Goal: Find specific page/section: Find specific page/section

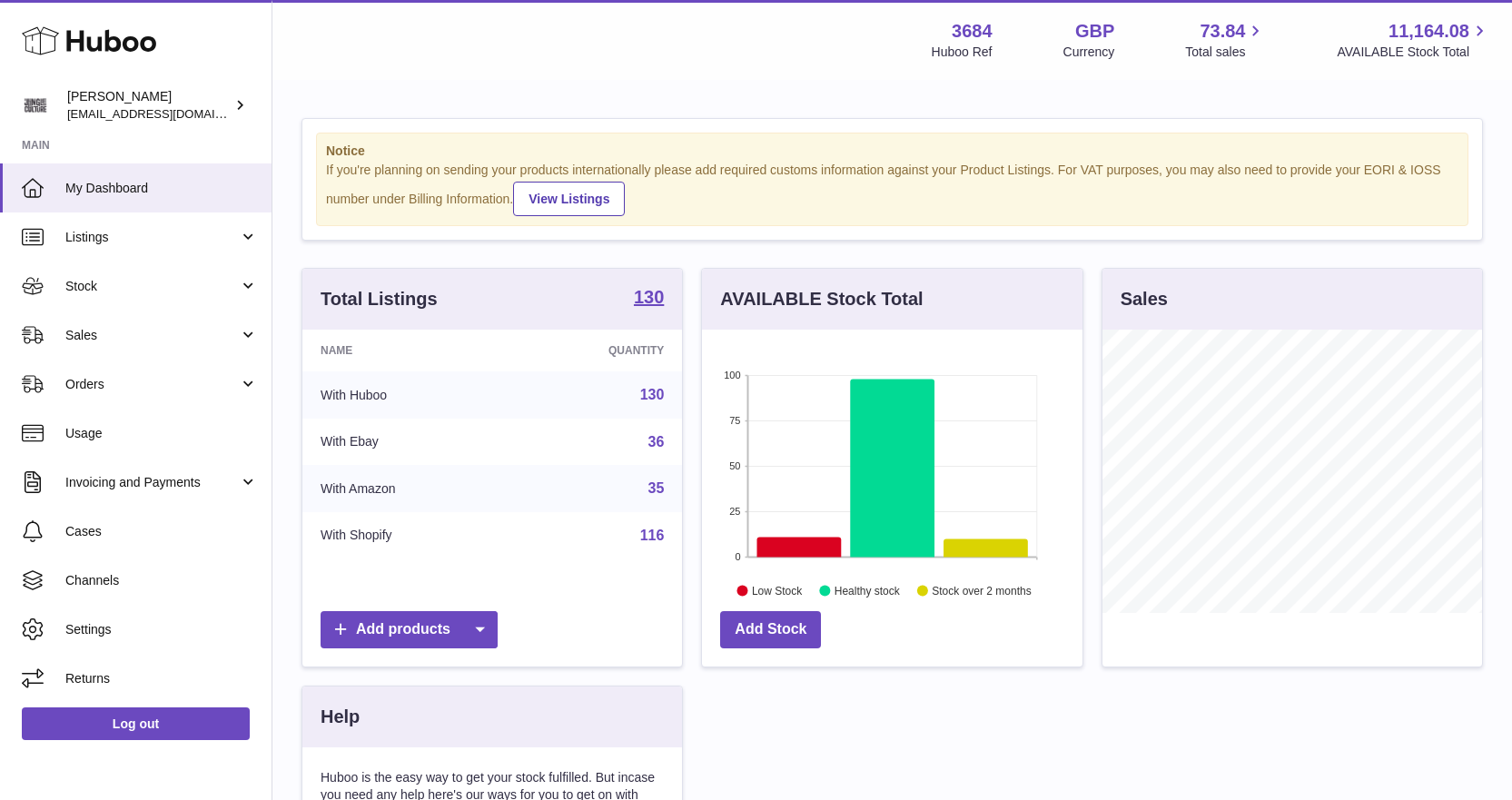
scroll to position [284, 381]
drag, startPoint x: 125, startPoint y: 336, endPoint x: 126, endPoint y: 347, distance: 11.0
click at [125, 335] on span "Sales" at bounding box center [152, 336] width 174 height 18
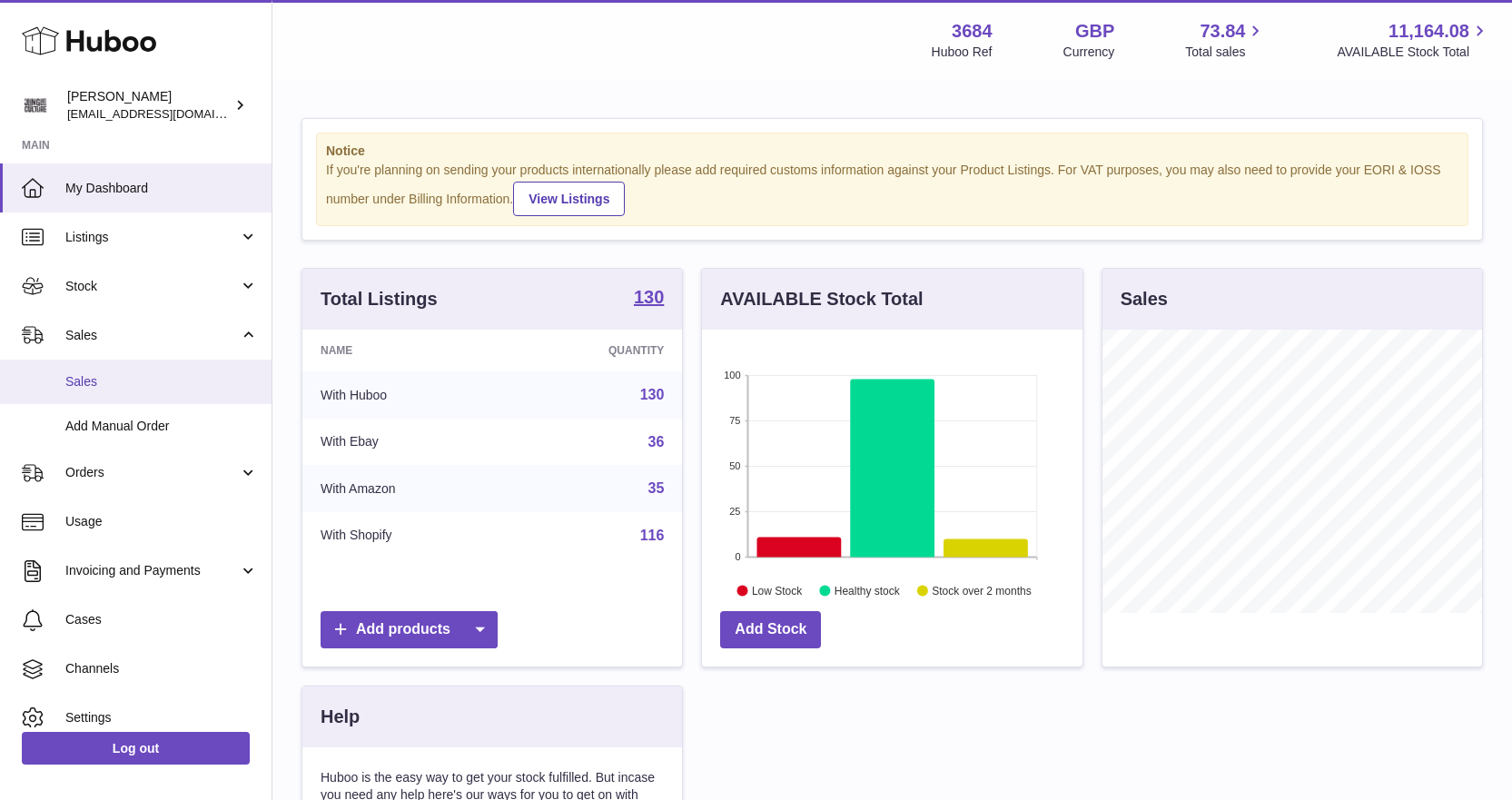
click at [122, 386] on span "Sales" at bounding box center [162, 382] width 192 height 18
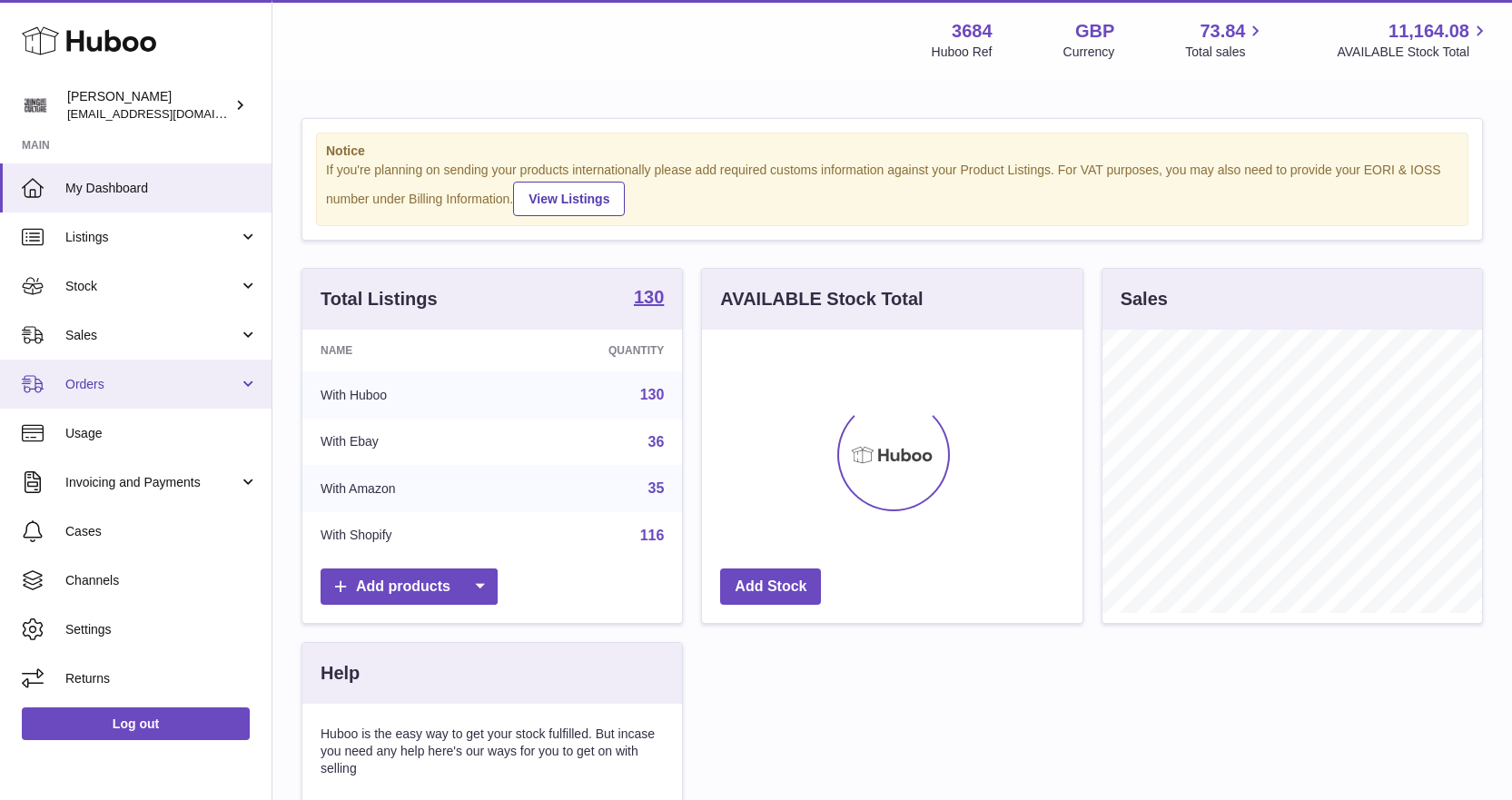
scroll to position [284, 381]
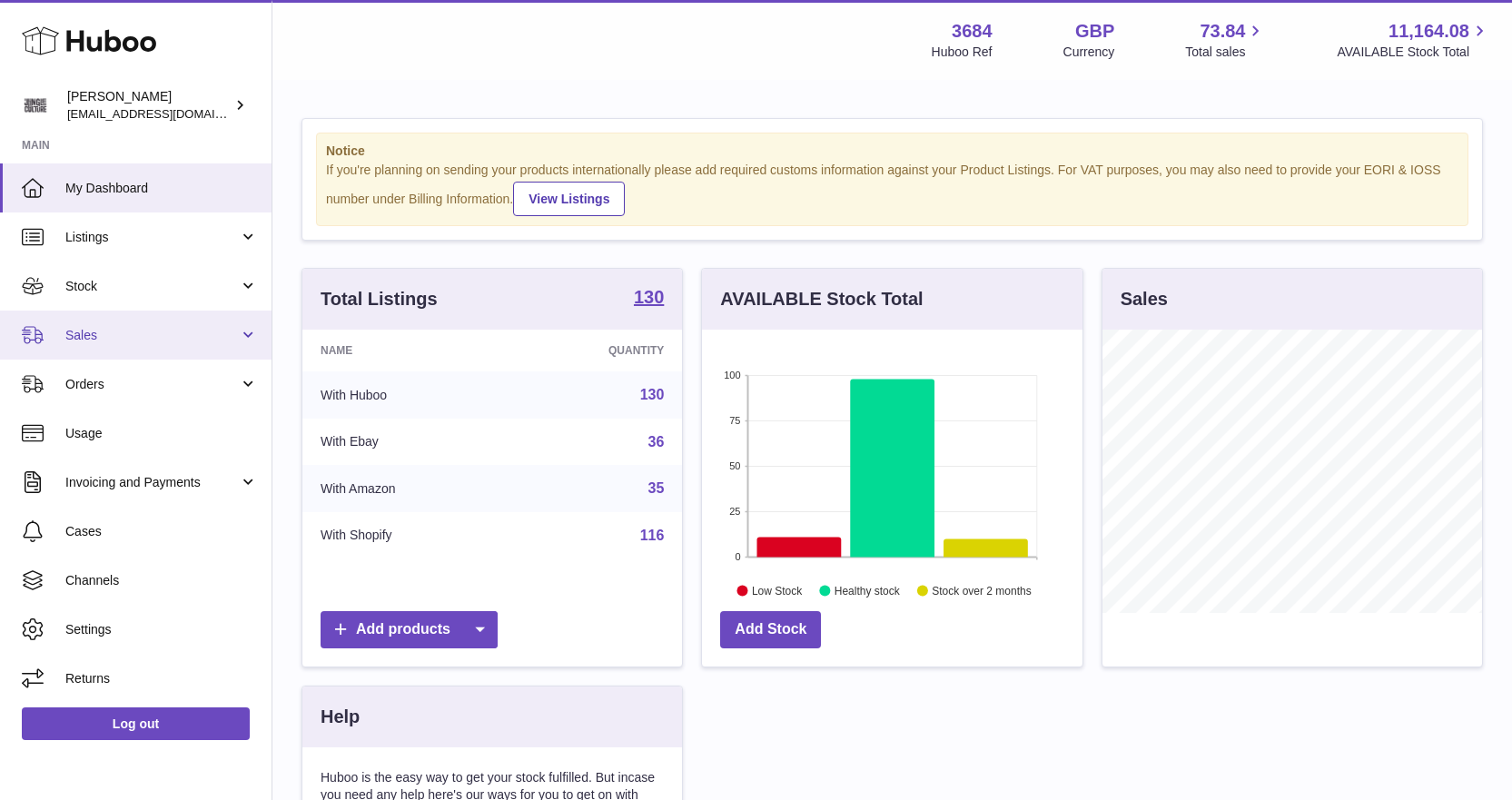
click at [104, 329] on span "Sales" at bounding box center [152, 336] width 174 height 18
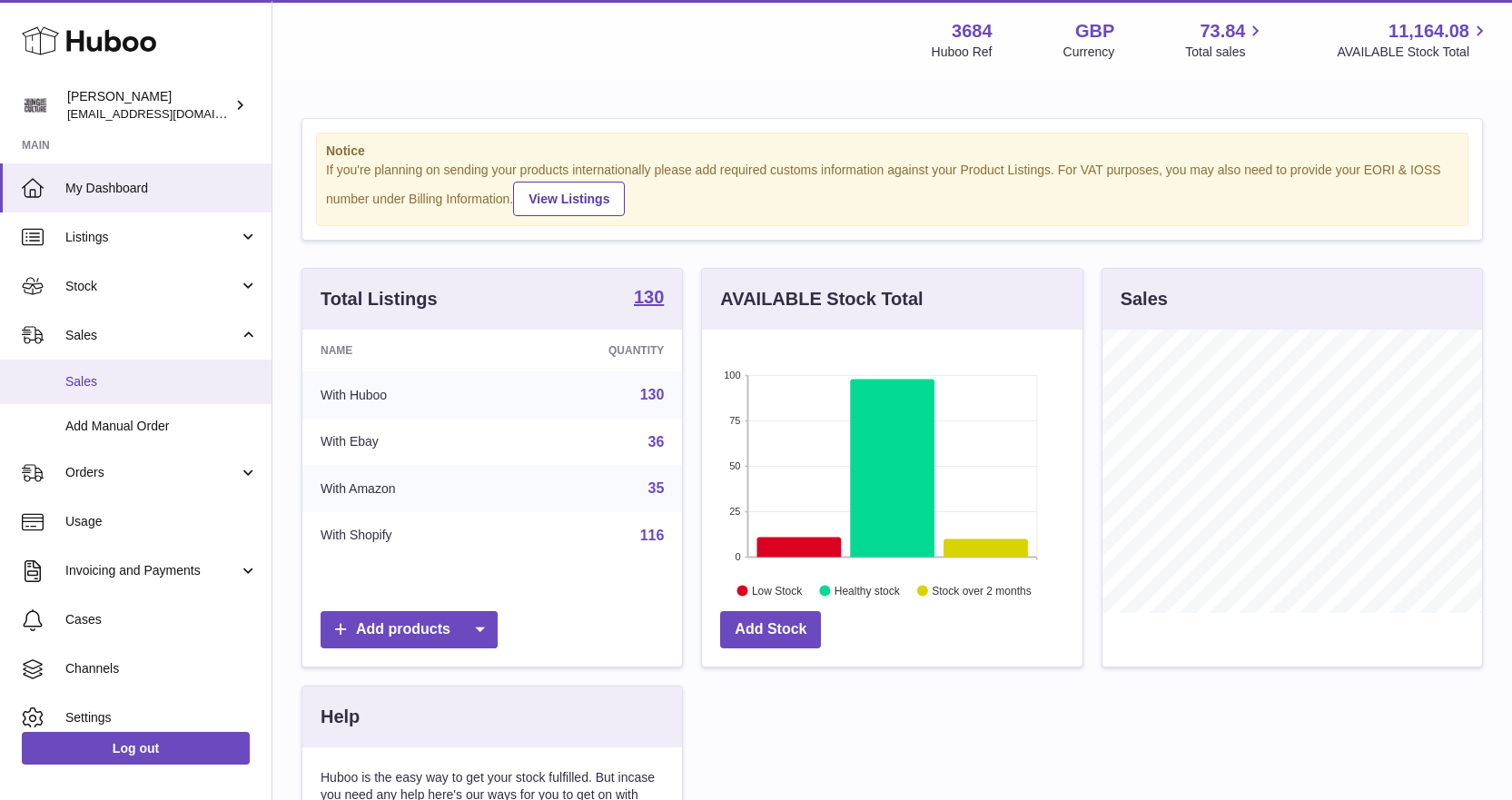
click at [111, 376] on span "Sales" at bounding box center [162, 382] width 192 height 18
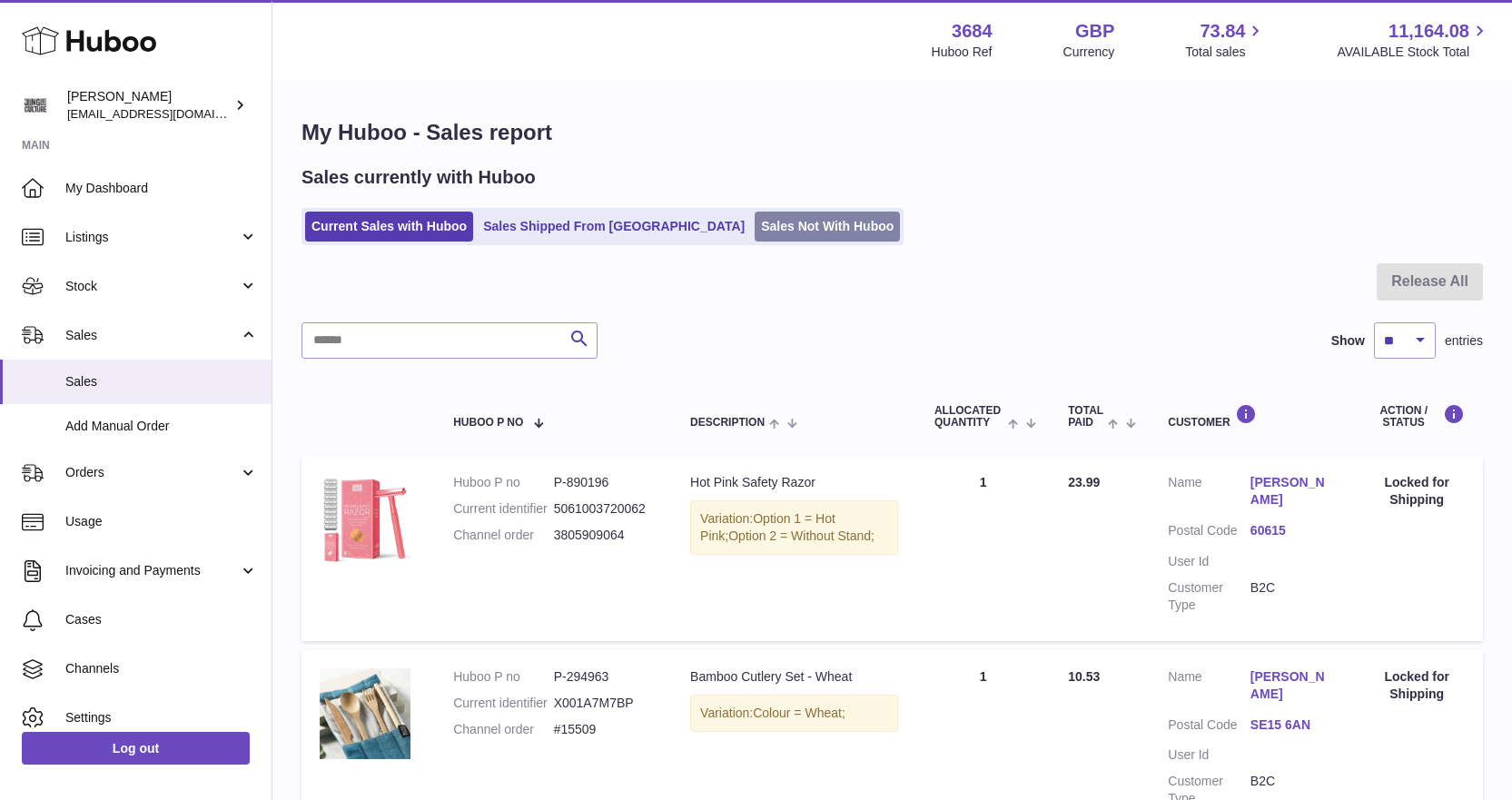
click at [755, 233] on link "Sales Not With Huboo" at bounding box center [828, 227] width 145 height 30
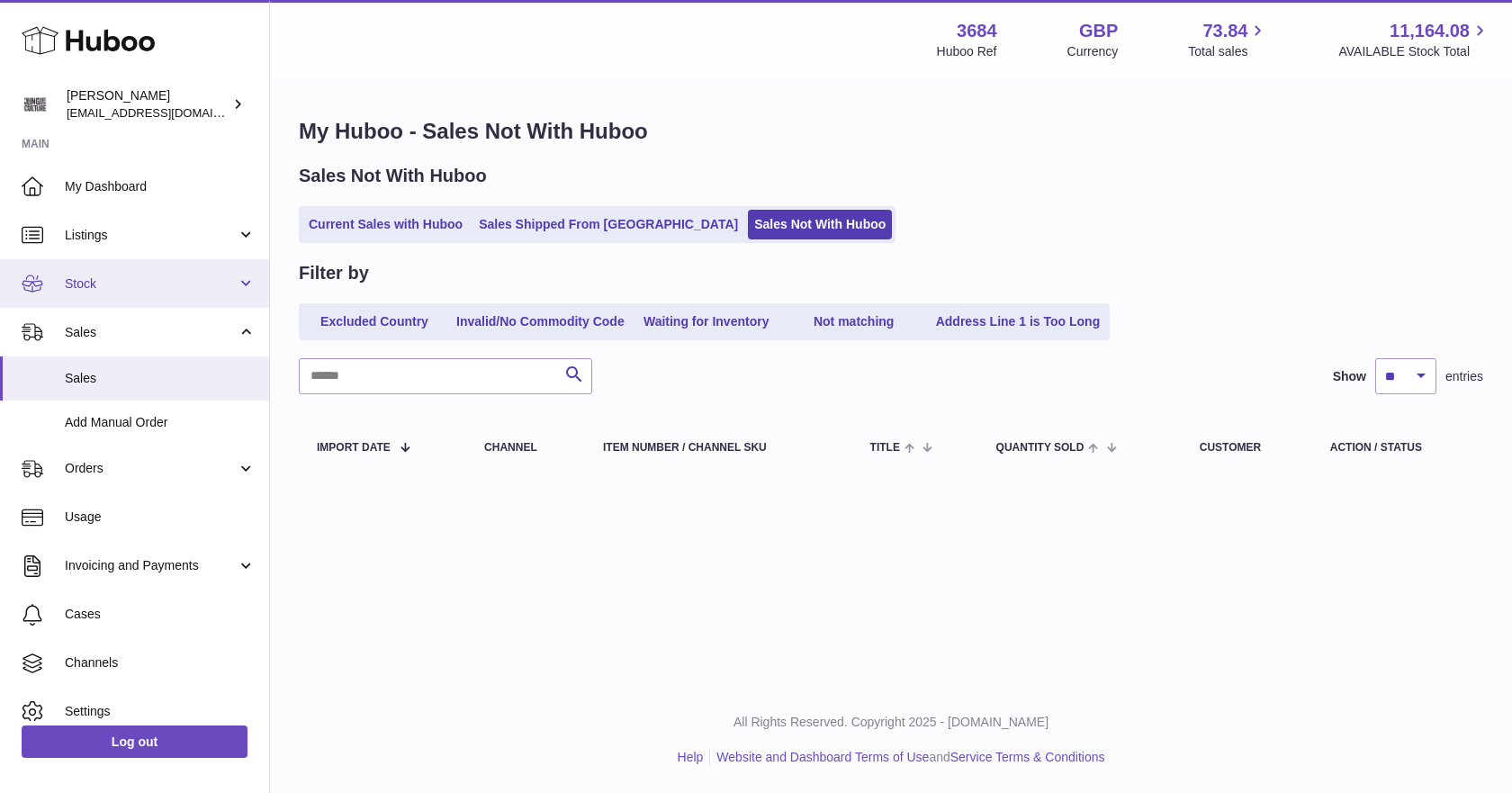
click at [99, 288] on span "Stock" at bounding box center [151, 284] width 172 height 18
